Goal: Task Accomplishment & Management: Use online tool/utility

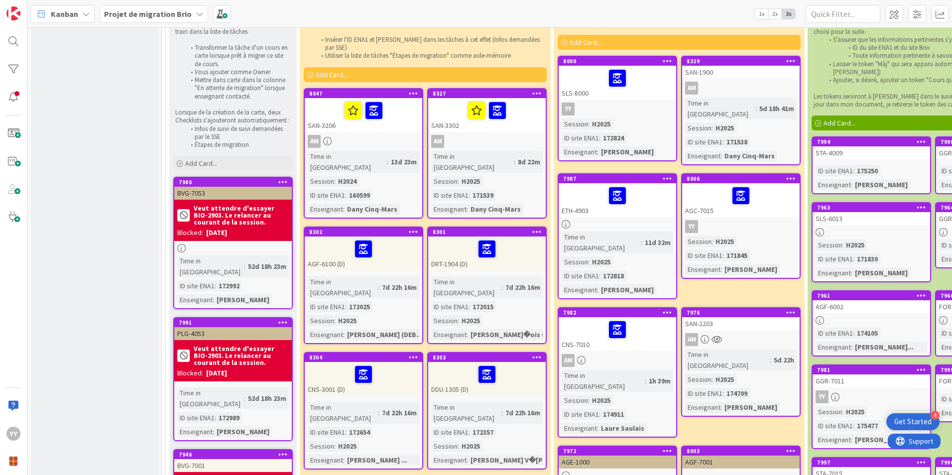
scroll to position [199, 0]
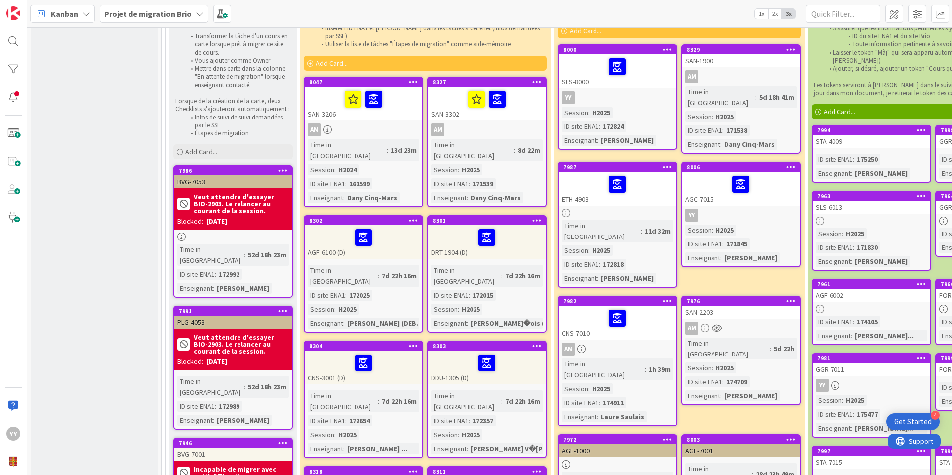
click at [329, 241] on link "8302 AGF-6100 (D) Time in Column : 7d 22h 16m ID site ENA1 : 172025 Session : H…" at bounding box center [364, 274] width 120 height 118
click at [332, 227] on div at bounding box center [364, 237] width 112 height 21
click at [333, 233] on div "AGF-6100 (D)" at bounding box center [364, 242] width 118 height 34
click at [351, 265] on div "Time in Column : 7d 22h 16m ID site ENA1 : 172025 Session : H2025 Enseignant : …" at bounding box center [364, 297] width 112 height 64
click at [400, 245] on link "8302 AGF-6100 (D) Time in Column : 7d 22h 16m ID site ENA1 : 172025 Session : H…" at bounding box center [364, 274] width 120 height 118
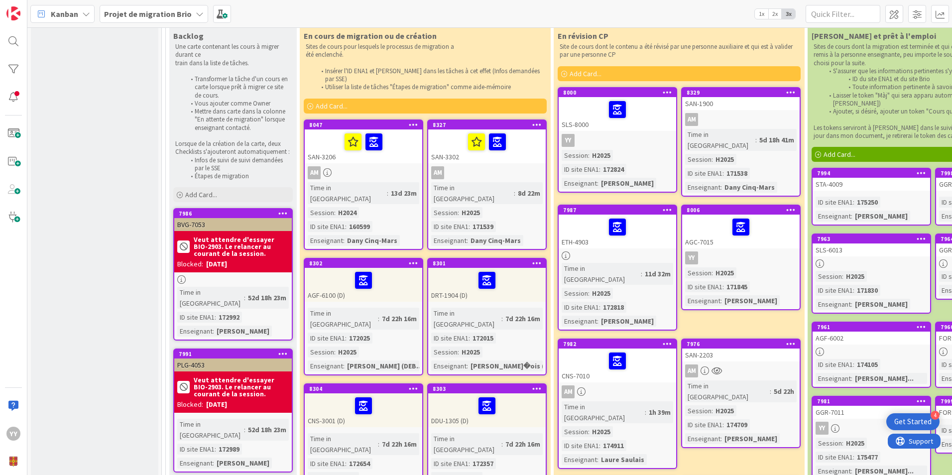
scroll to position [100, 0]
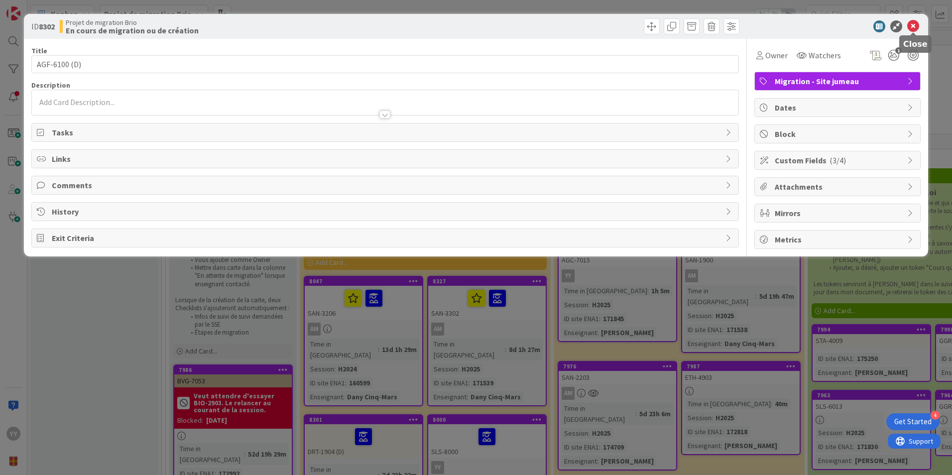
click at [912, 24] on icon at bounding box center [913, 26] width 12 height 12
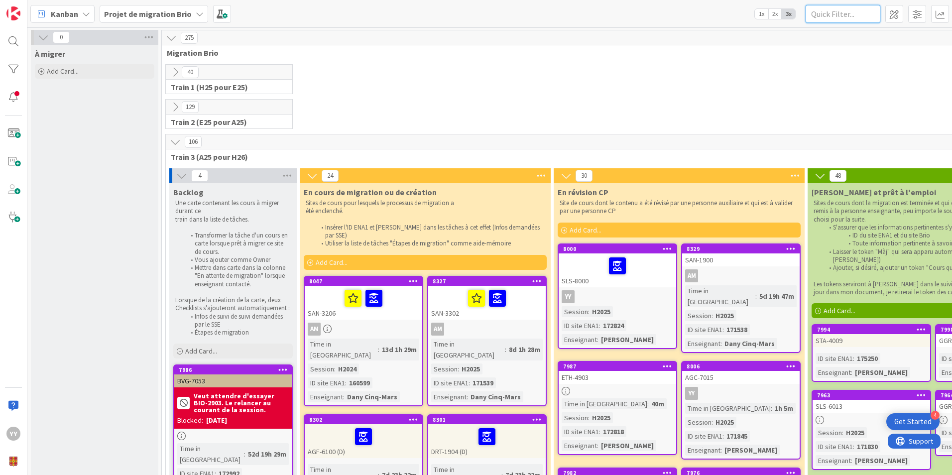
click at [874, 12] on input "text" at bounding box center [843, 14] width 75 height 18
click at [913, 14] on span at bounding box center [917, 14] width 18 height 18
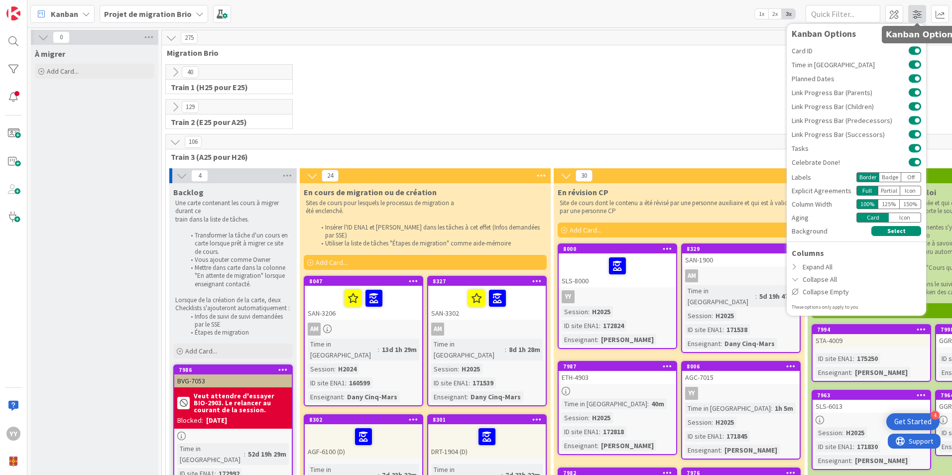
click at [913, 14] on span at bounding box center [917, 14] width 18 height 18
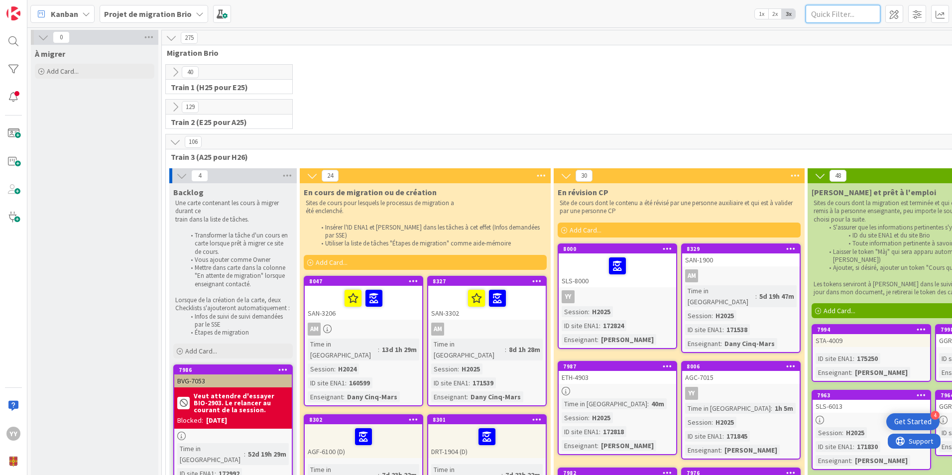
click at [813, 16] on input "text" at bounding box center [843, 14] width 75 height 18
click at [217, 14] on span at bounding box center [222, 14] width 18 height 18
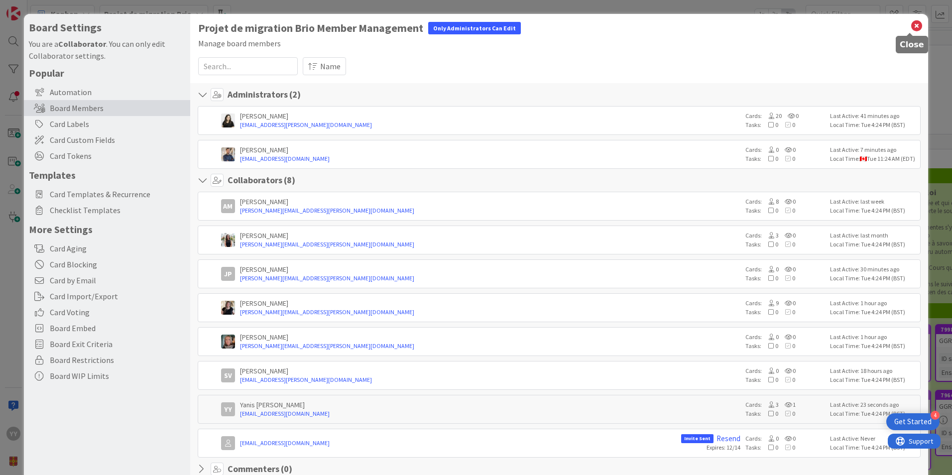
click at [910, 28] on icon at bounding box center [916, 26] width 13 height 14
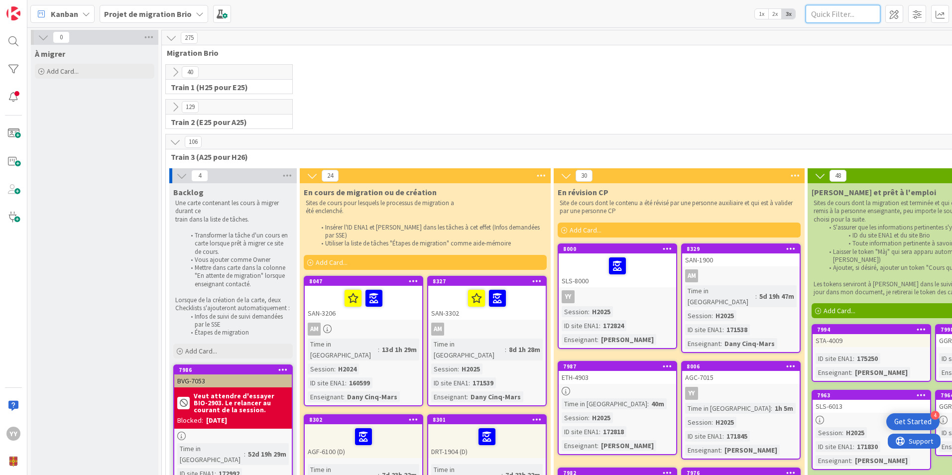
click at [855, 20] on input "text" at bounding box center [843, 14] width 75 height 18
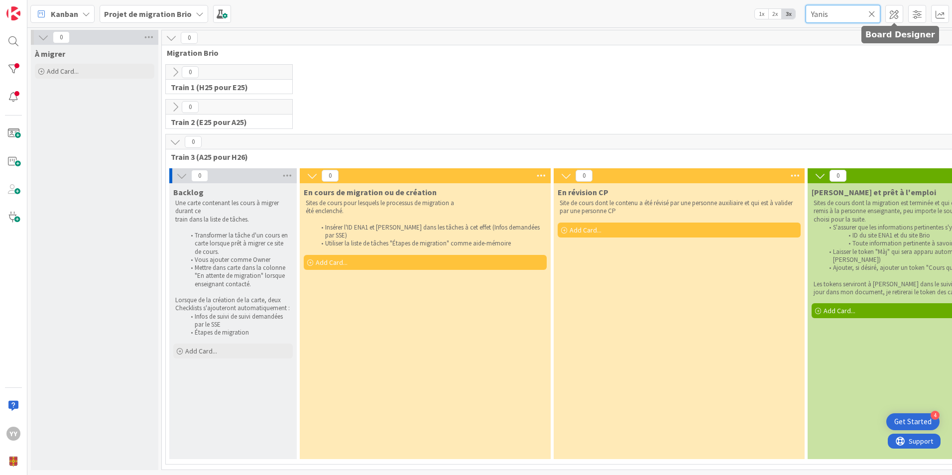
type input "Yanis"
click at [874, 12] on icon at bounding box center [871, 13] width 7 height 9
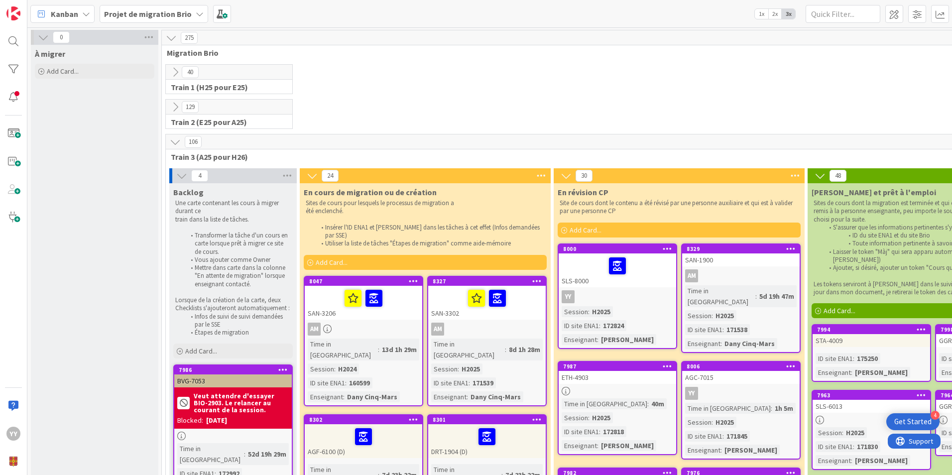
click at [143, 14] on b "Projet de migration Brio" at bounding box center [148, 14] width 88 height 10
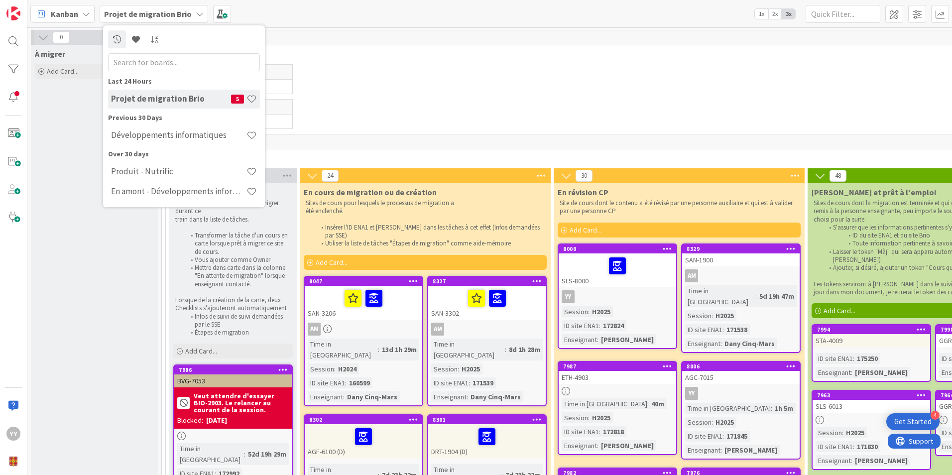
click at [143, 14] on b "Projet de migration Brio" at bounding box center [148, 14] width 88 height 10
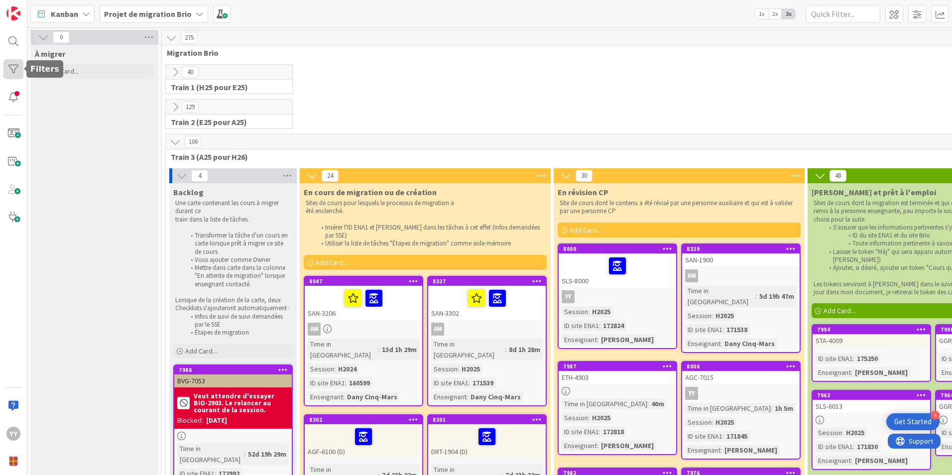
click at [8, 69] on div at bounding box center [13, 69] width 20 height 20
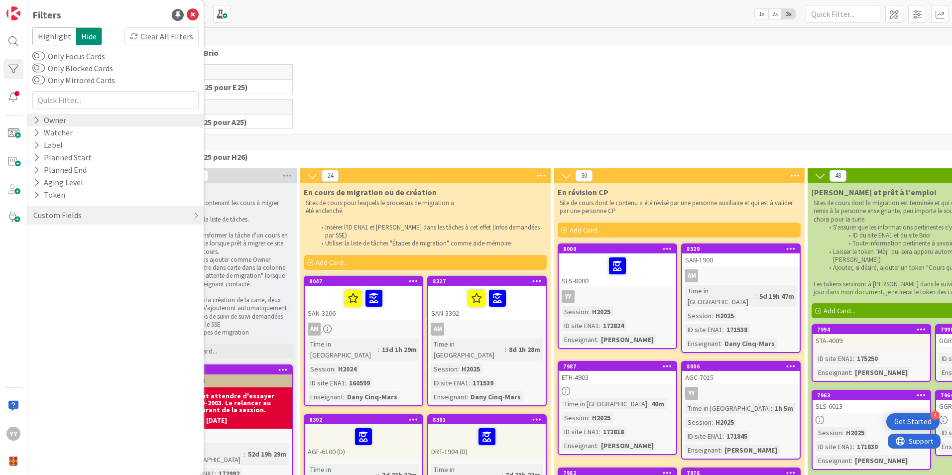
drag, startPoint x: 36, startPoint y: 120, endPoint x: 45, endPoint y: 120, distance: 9.5
click at [36, 120] on icon at bounding box center [36, 120] width 6 height 8
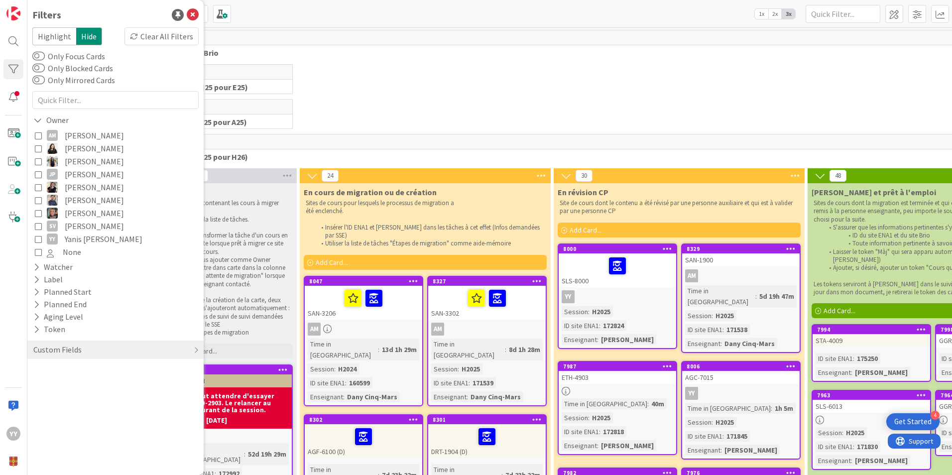
click at [35, 239] on icon at bounding box center [38, 239] width 7 height 7
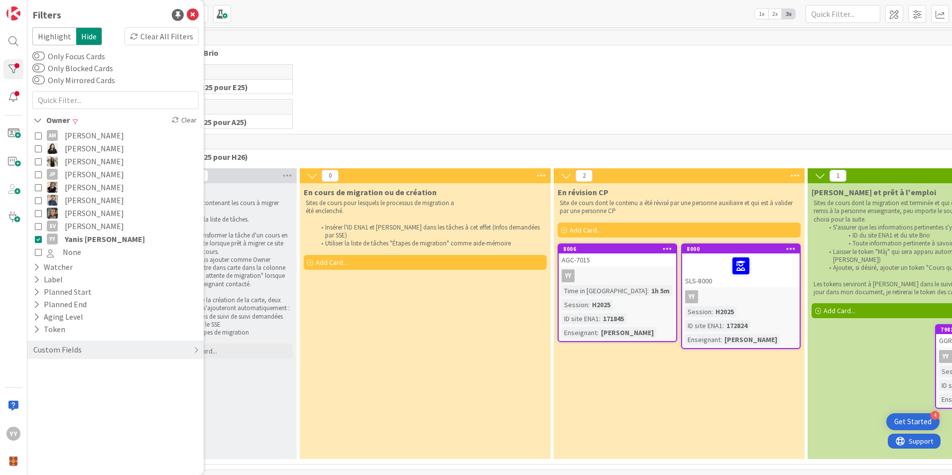
click at [35, 239] on icon at bounding box center [38, 239] width 7 height 7
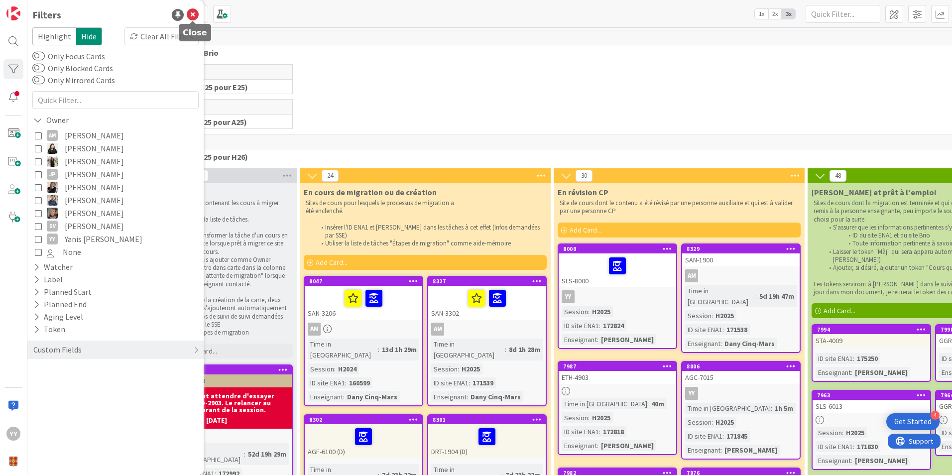
click at [190, 10] on icon at bounding box center [193, 15] width 12 height 12
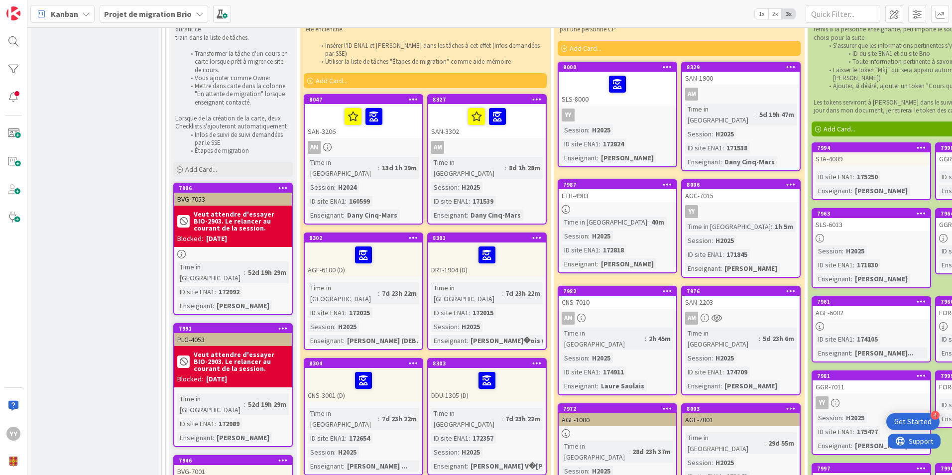
scroll to position [199, 0]
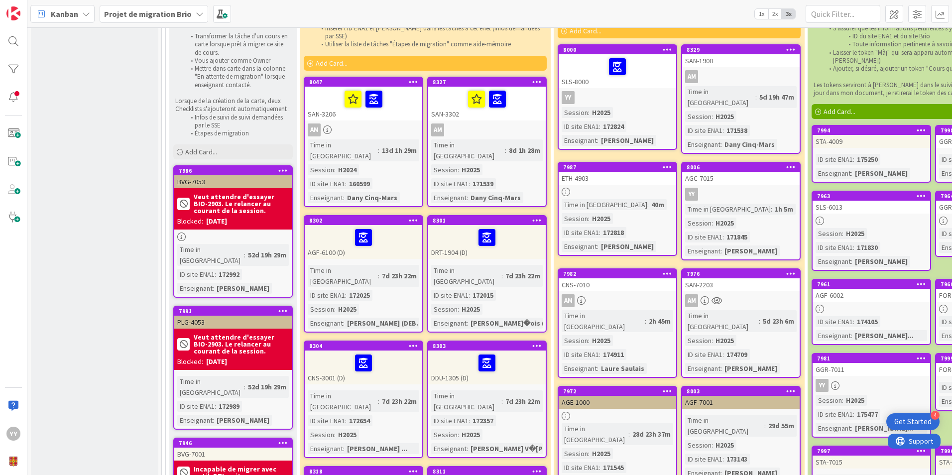
click at [398, 229] on div "AGF-6100 (D)" at bounding box center [364, 242] width 118 height 34
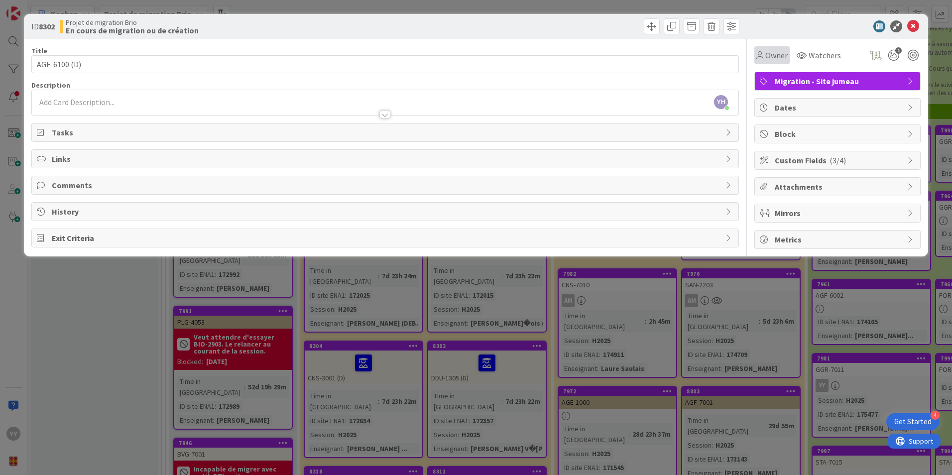
click at [774, 60] on span "Owner" at bounding box center [776, 55] width 22 height 12
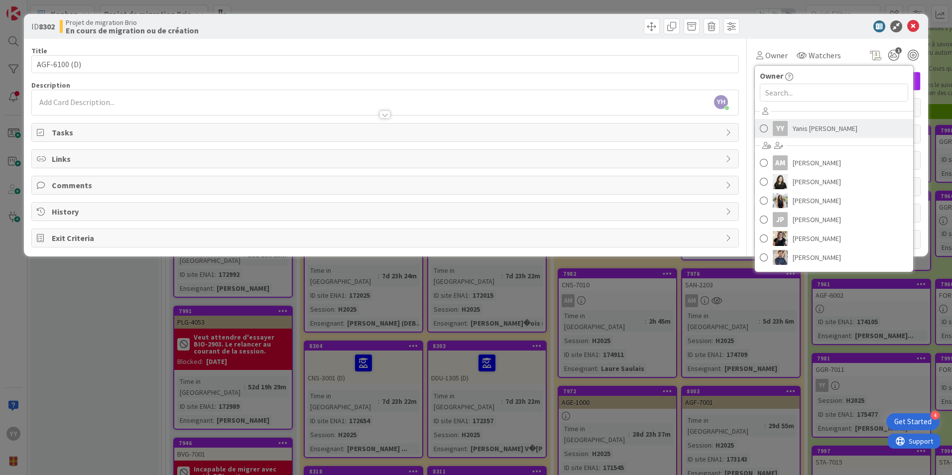
click at [762, 130] on span at bounding box center [764, 128] width 8 height 15
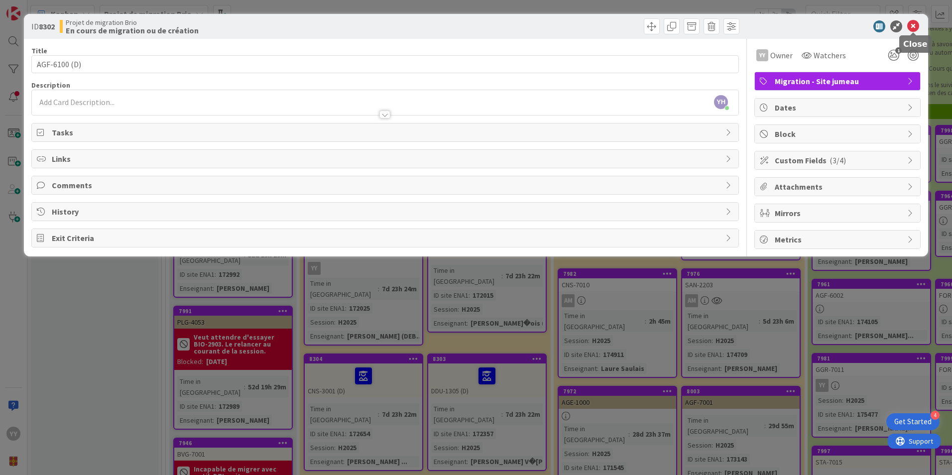
click at [910, 27] on icon at bounding box center [913, 26] width 12 height 12
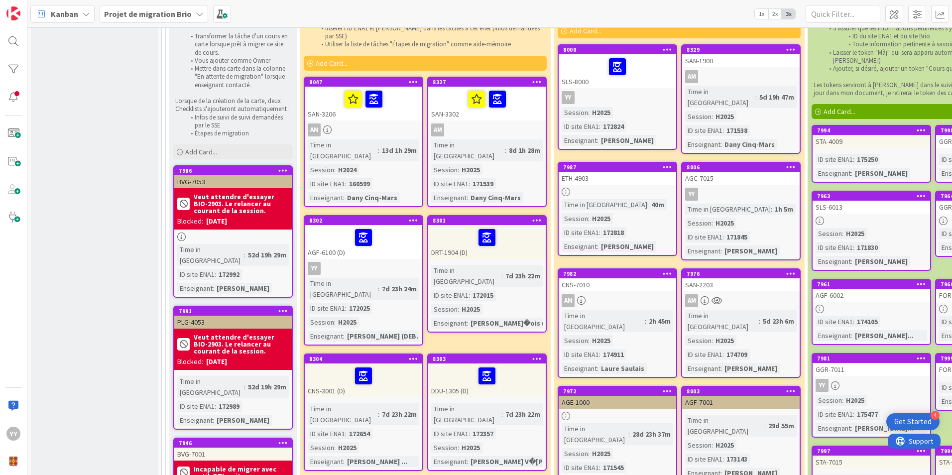
click at [356, 242] on link "8302 AGF-6100 (D) YY Time in Column : 7d 23h 24m ID site ENA1 : 172025 Session …" at bounding box center [364, 280] width 120 height 130
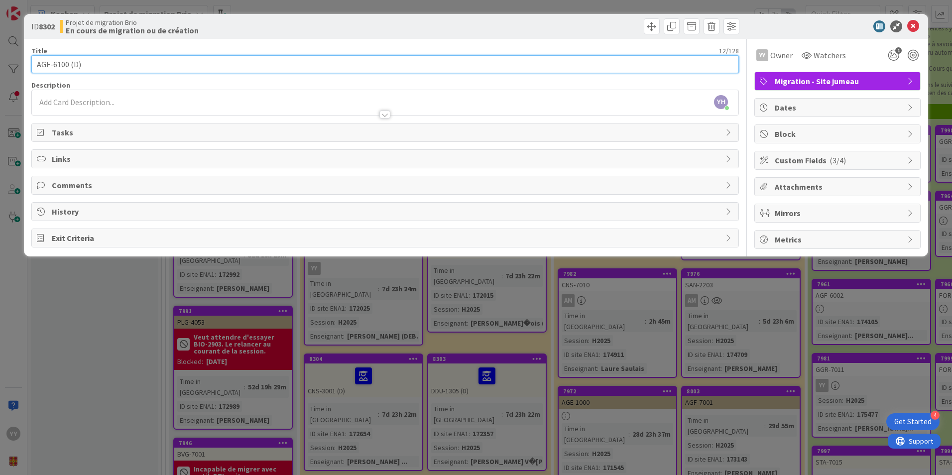
drag, startPoint x: 66, startPoint y: 65, endPoint x: 34, endPoint y: 63, distance: 32.5
click at [34, 63] on input "AGF-6100 (D)" at bounding box center [385, 64] width 708 height 18
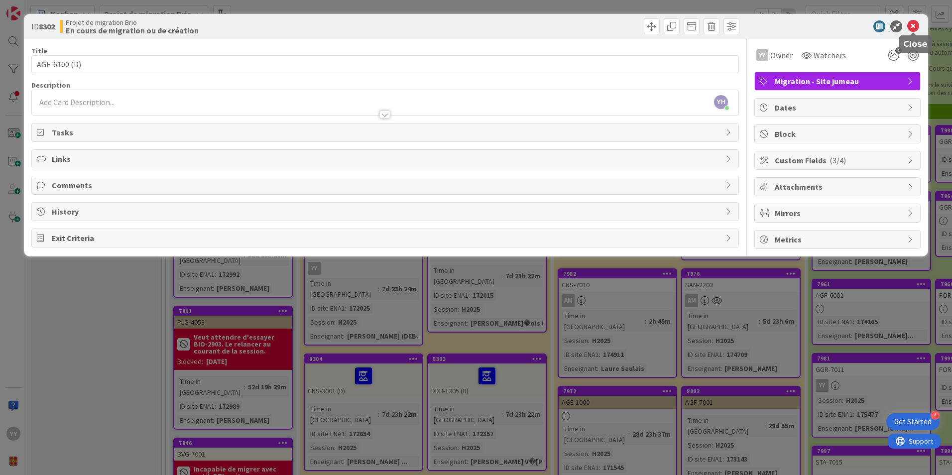
click at [913, 24] on icon at bounding box center [913, 26] width 12 height 12
